Goal: Information Seeking & Learning: Check status

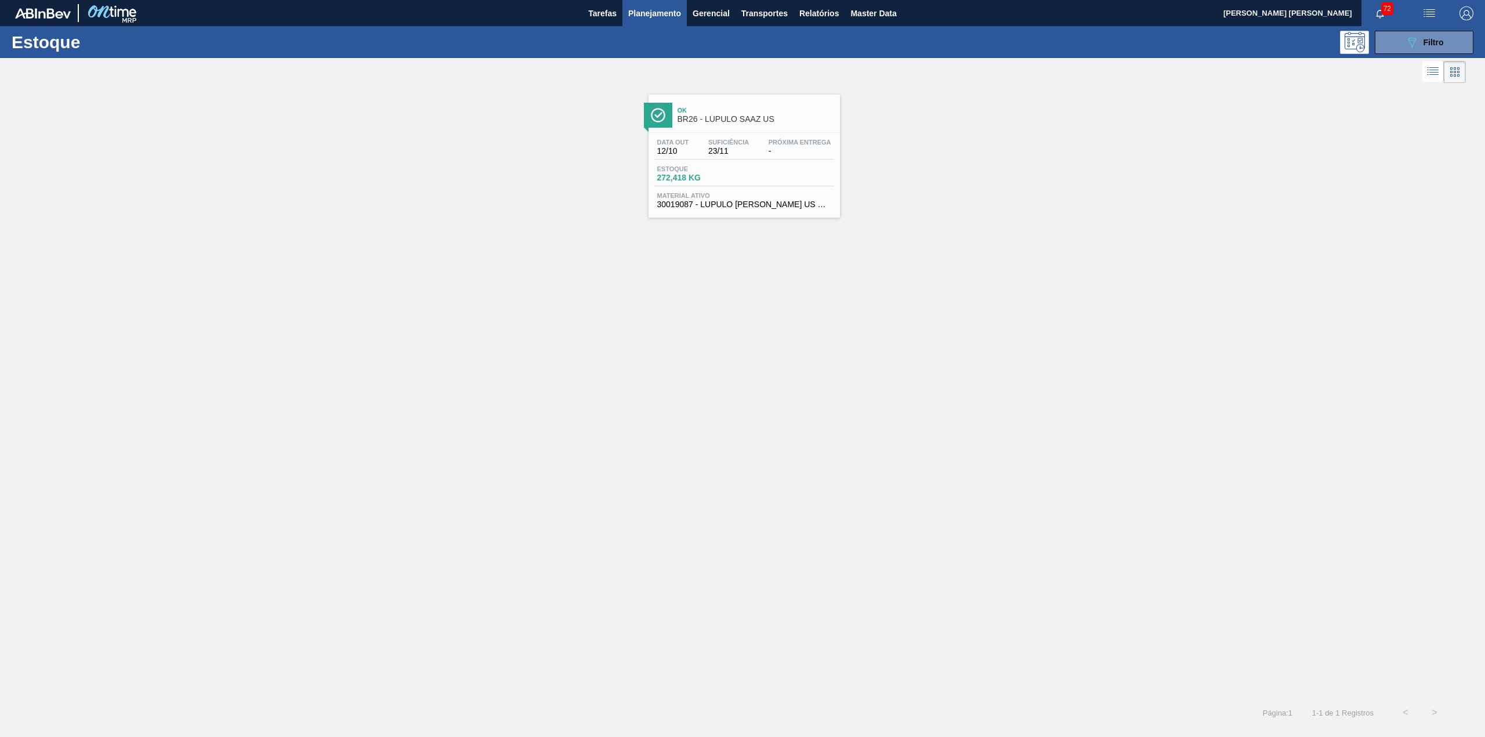
click at [1394, 39] on button "089F7B8B-B2A5-4AFE-B5C0-19BA573D28AC Filtro" at bounding box center [1424, 42] width 99 height 23
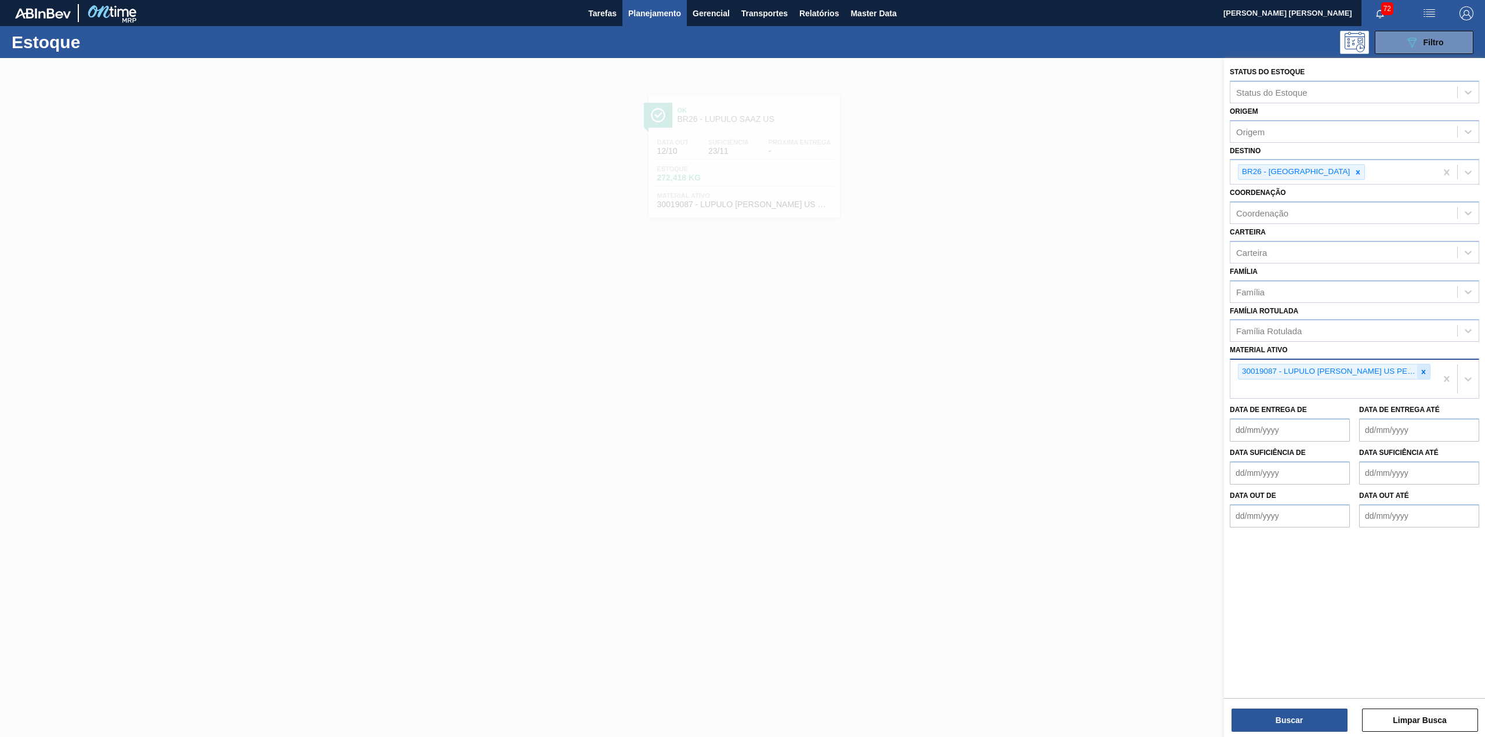
click at [1423, 364] on div at bounding box center [1423, 371] width 13 height 15
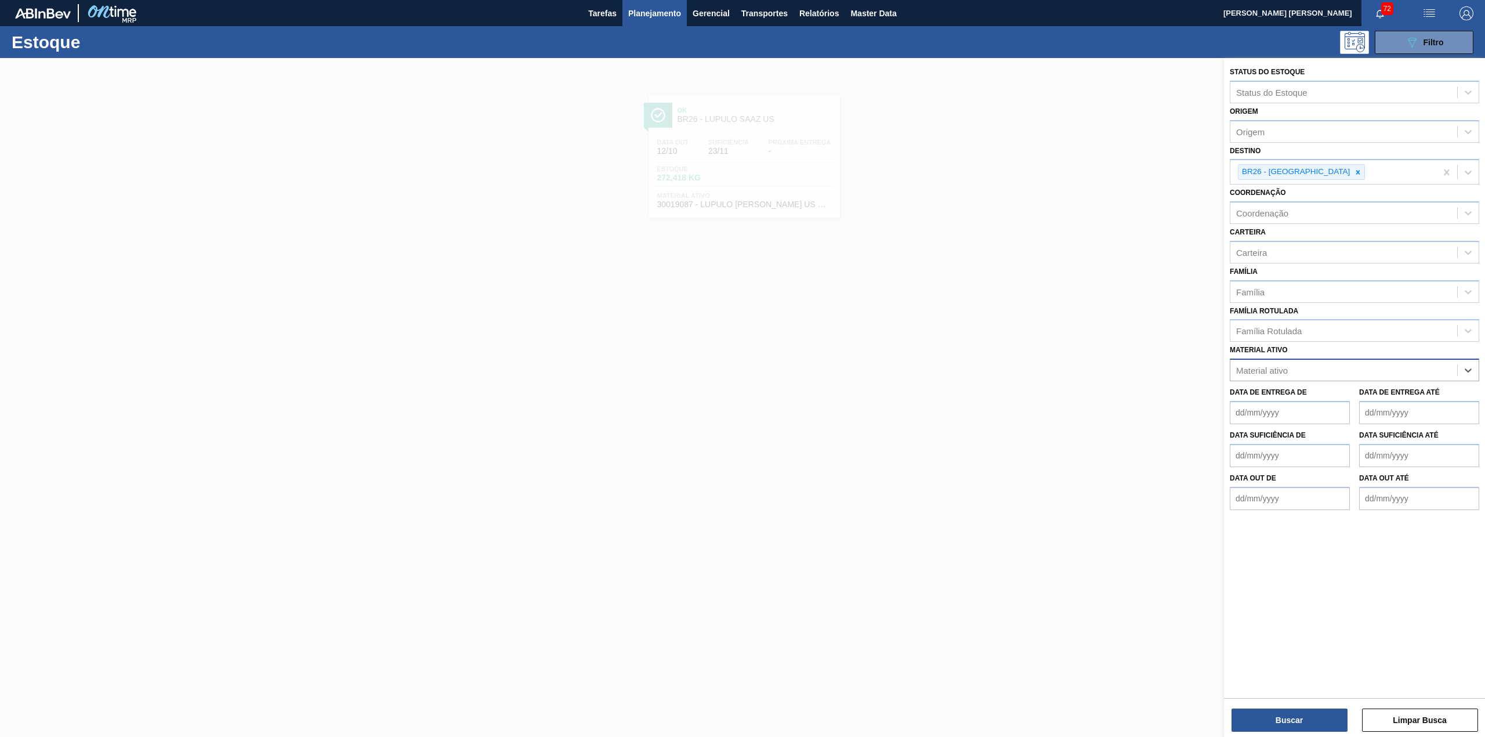
paste ativo "30003557"
type ativo "30003557"
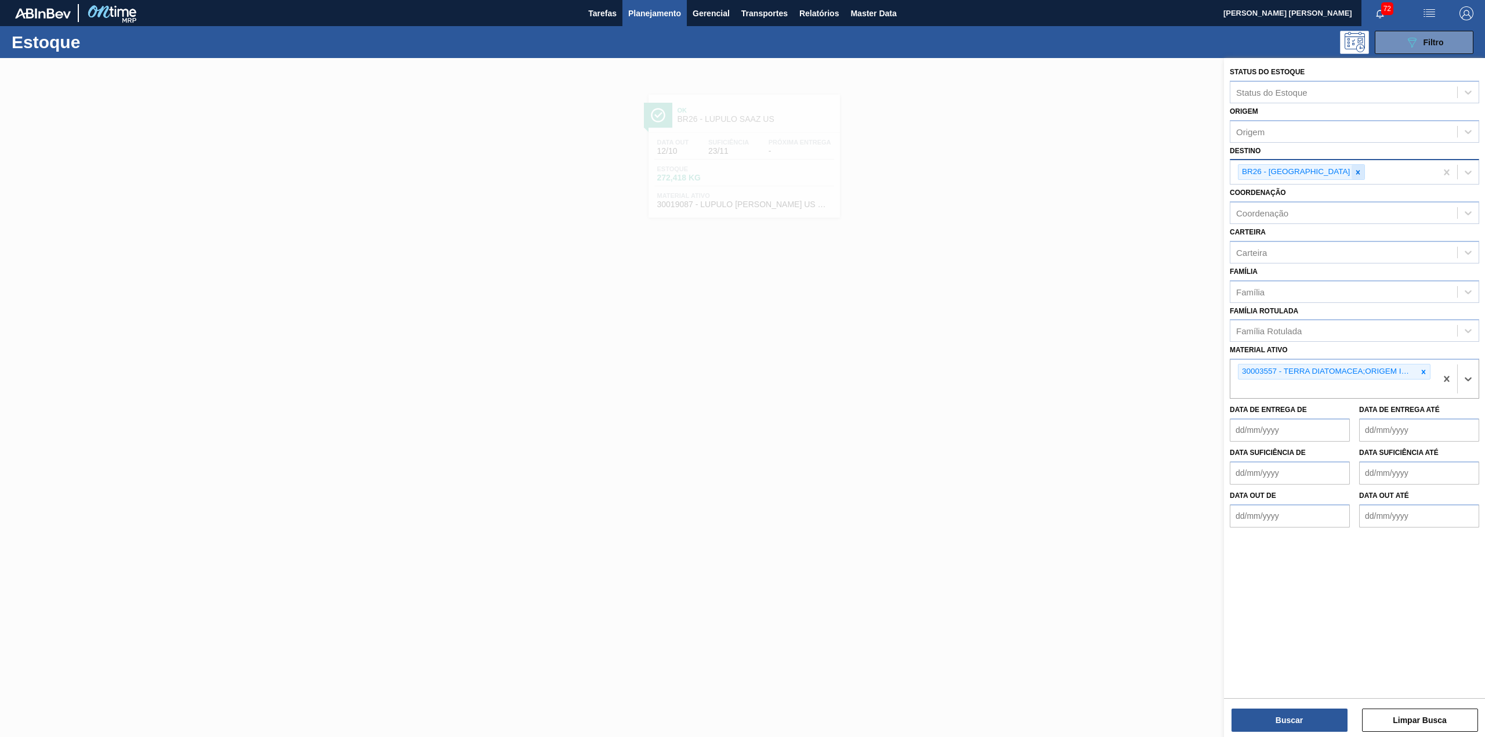
click at [1352, 170] on div at bounding box center [1358, 172] width 13 height 15
type input "br23"
click at [1307, 711] on button "Buscar" at bounding box center [1289, 719] width 116 height 23
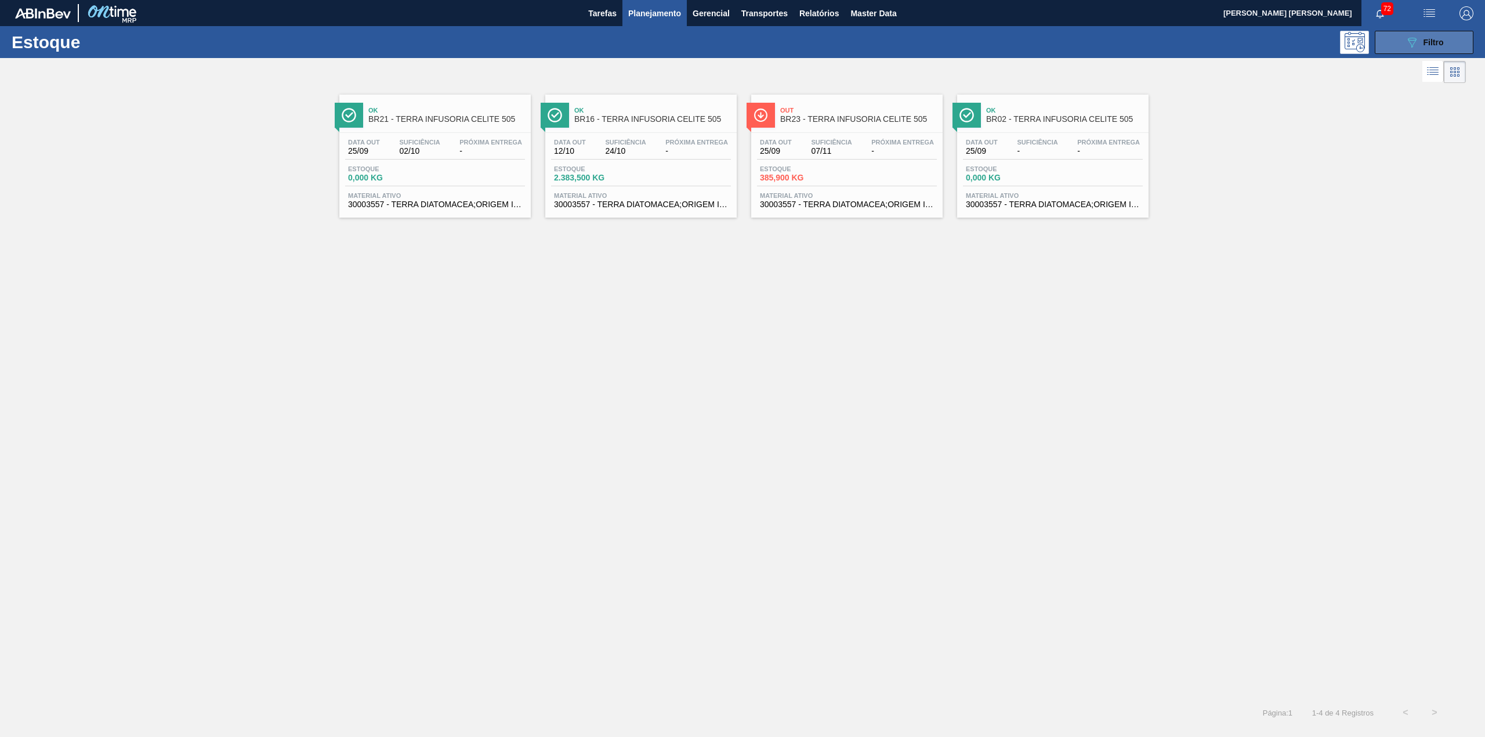
click at [1442, 44] on span "Filtro" at bounding box center [1433, 42] width 20 height 9
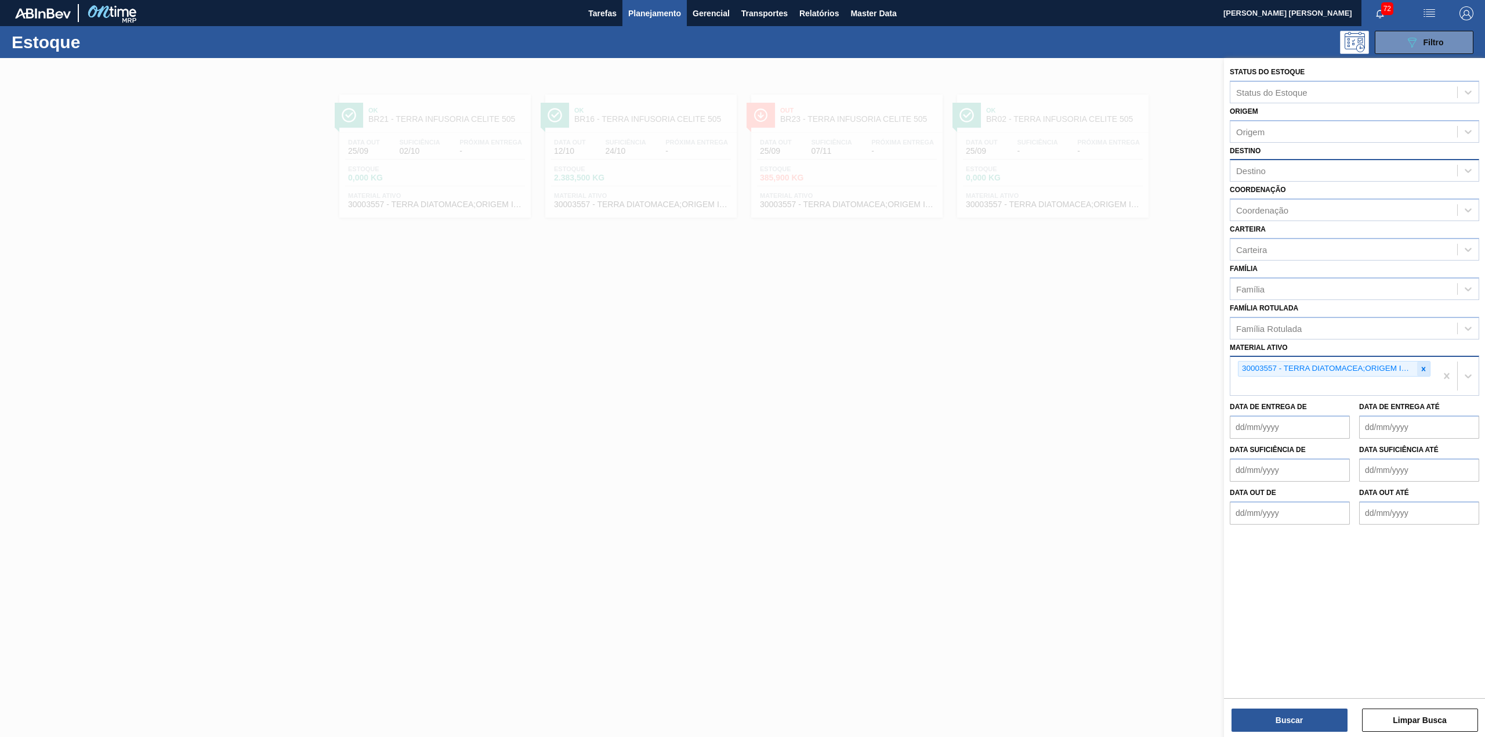
click at [1421, 367] on icon at bounding box center [1423, 369] width 8 height 8
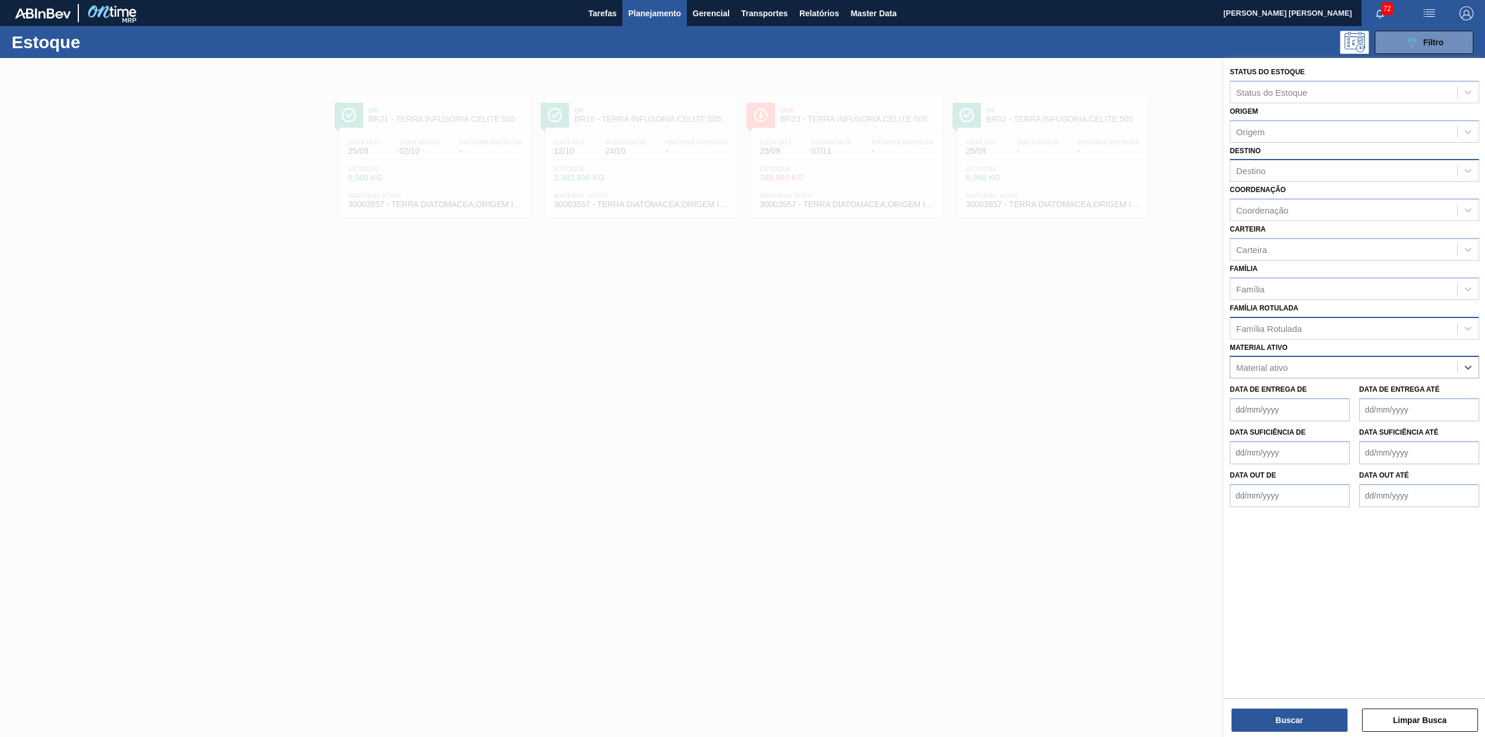
click at [1354, 326] on div "Família Rotulada" at bounding box center [1343, 328] width 227 height 17
type Rotulada "saaz"
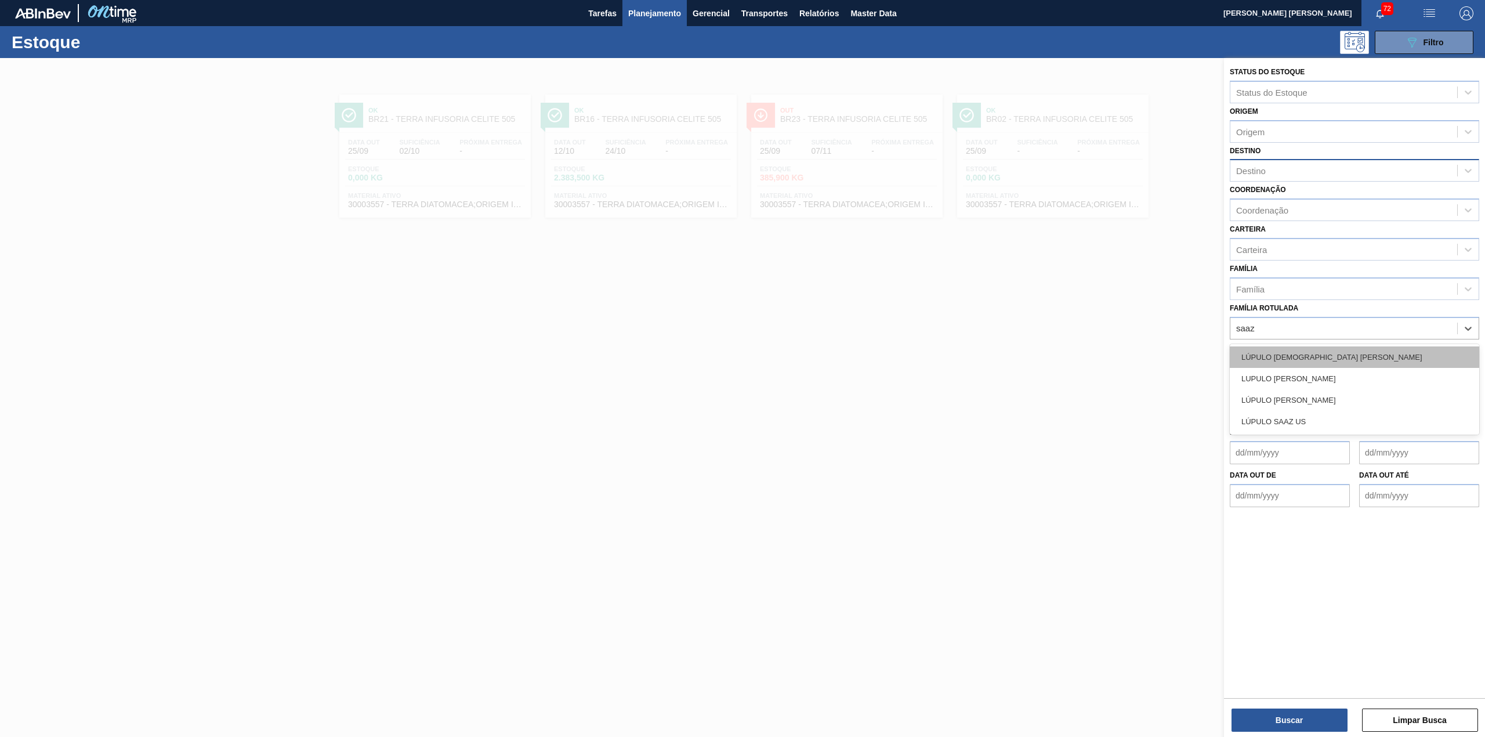
click at [1337, 360] on div "LÚPULO [DEMOGRAPHIC_DATA] [PERSON_NAME]" at bounding box center [1354, 356] width 249 height 21
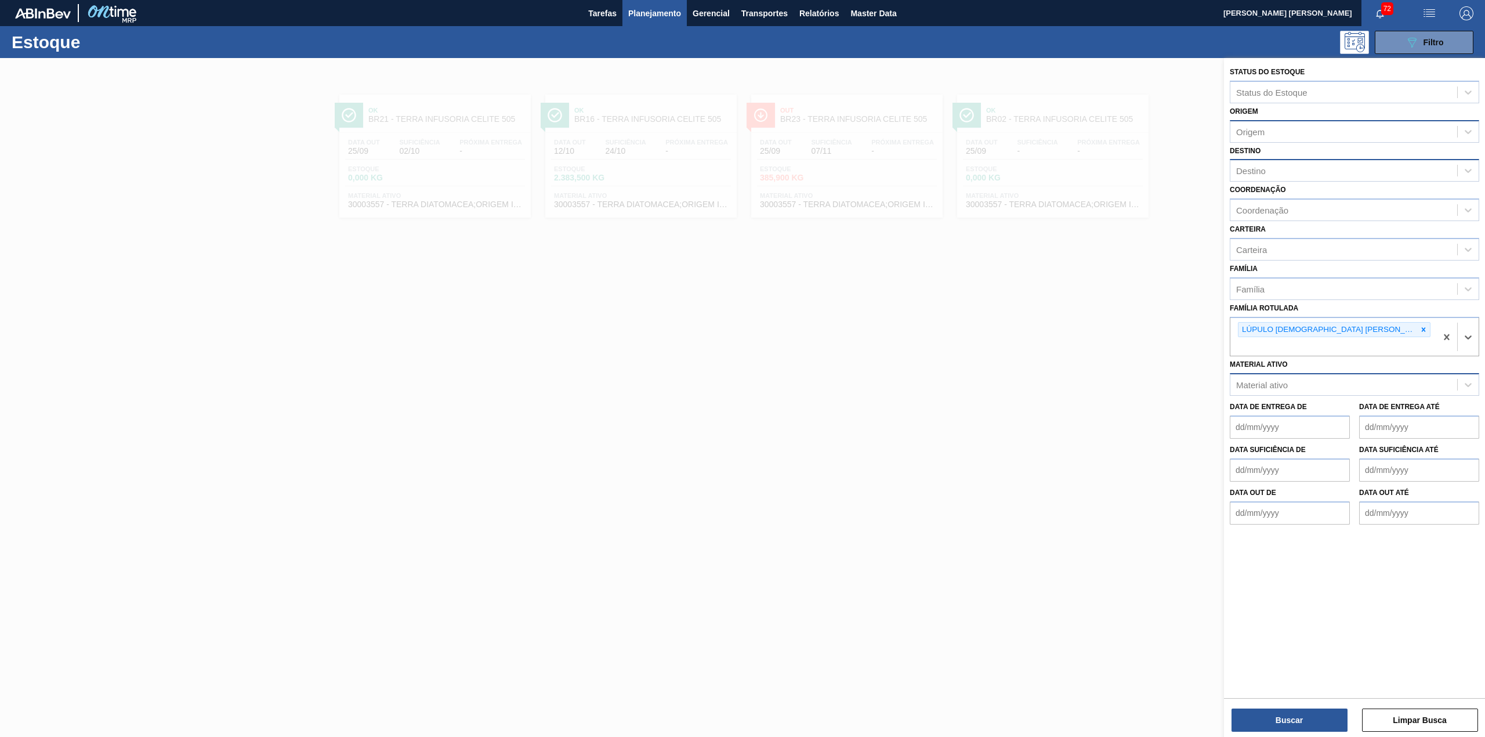
click at [1303, 131] on div "Origem" at bounding box center [1343, 131] width 227 height 17
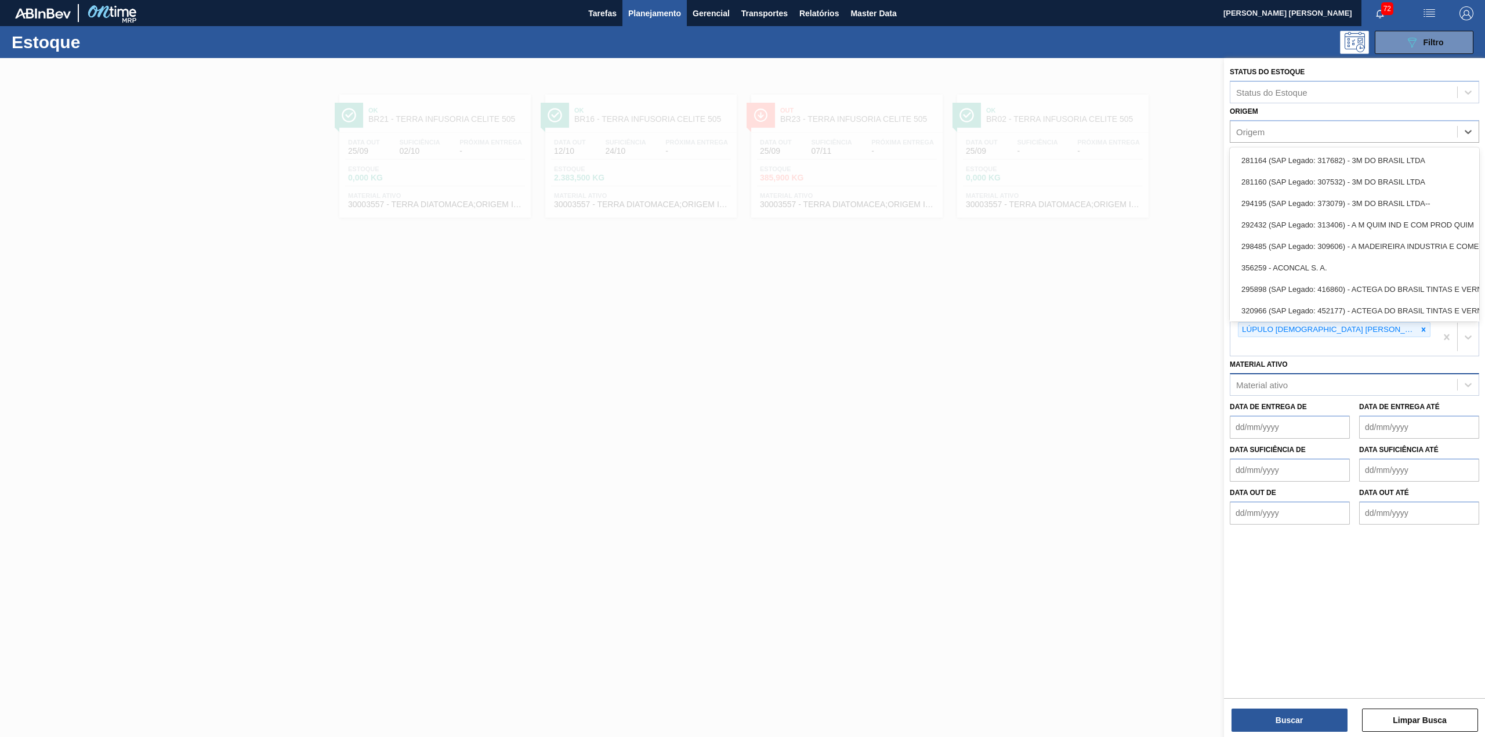
click at [1301, 113] on div "Origem option 281164 (SAP Legado: 317682) - 3M DO BRASIL LTDA focused, 1 of 101…" at bounding box center [1354, 122] width 249 height 39
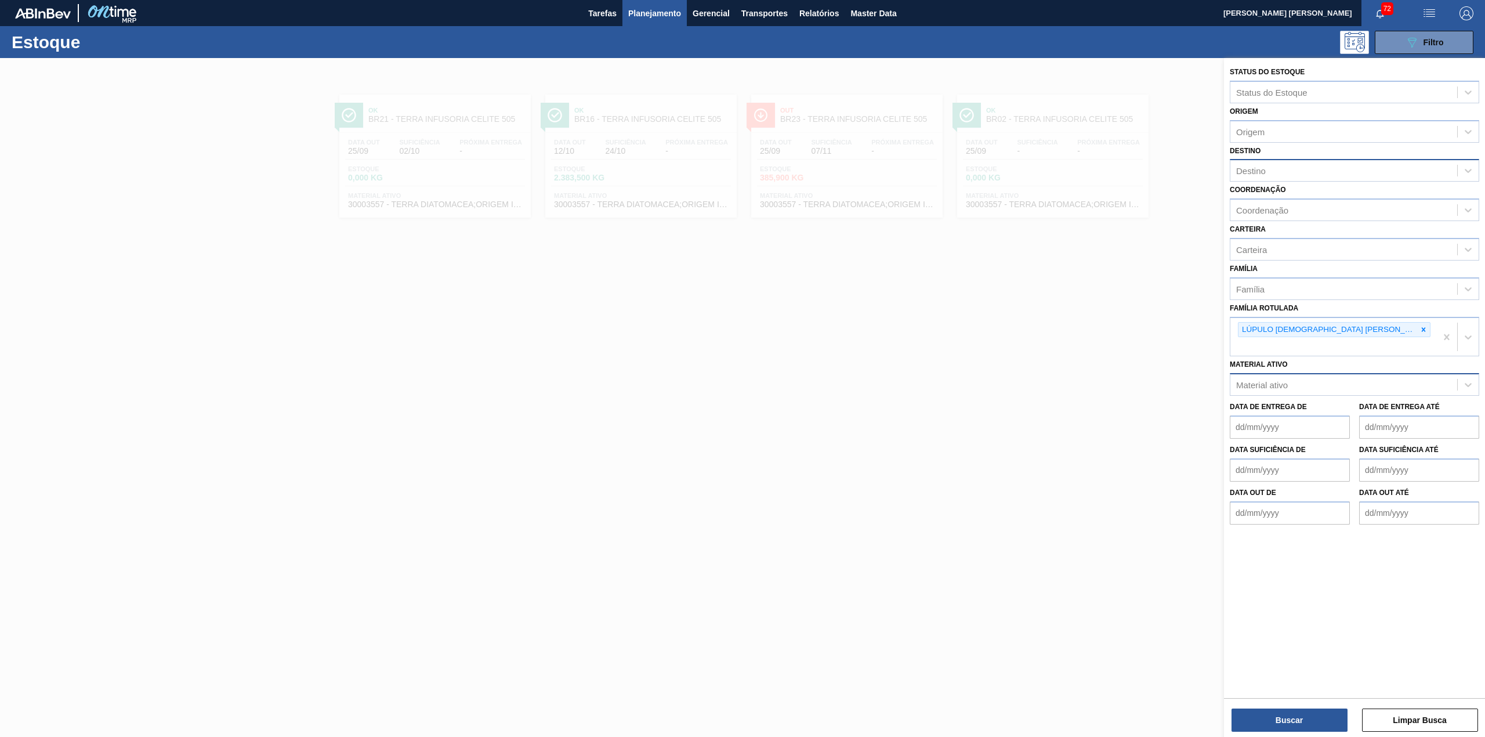
click at [1284, 161] on div "Destino" at bounding box center [1354, 170] width 249 height 23
type input "br13"
click at [1318, 711] on button "Buscar" at bounding box center [1289, 719] width 116 height 23
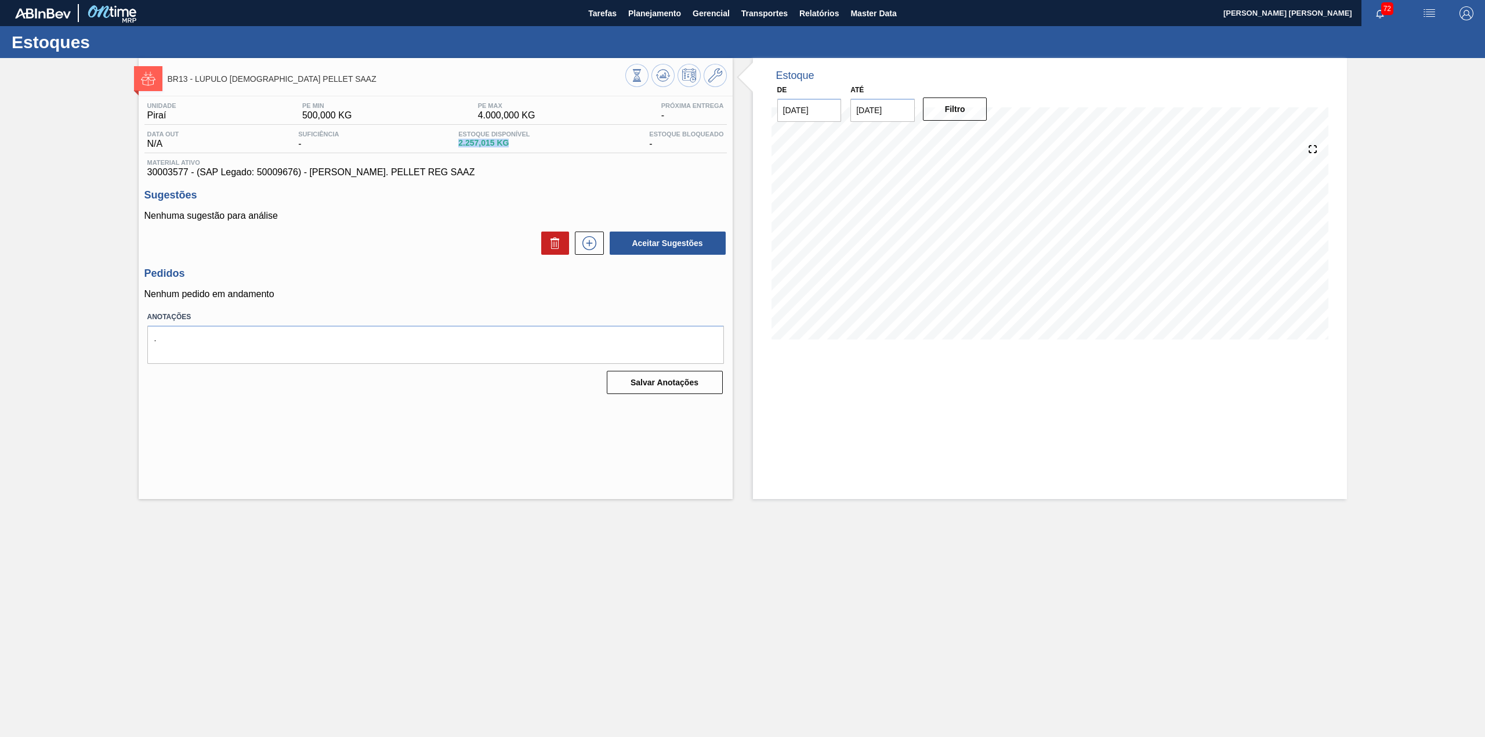
drag, startPoint x: 457, startPoint y: 146, endPoint x: 534, endPoint y: 151, distance: 76.7
click at [534, 151] on div "Data out N/A Suficiência - Estoque Disponível 2.257,015 KG Estoque Bloqueado -" at bounding box center [435, 142] width 582 height 23
